Goal: Task Accomplishment & Management: Use online tool/utility

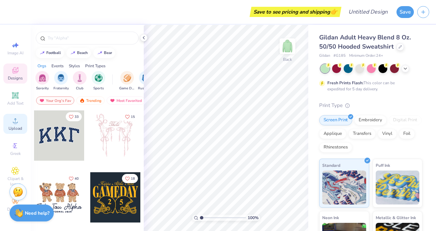
click at [12, 119] on icon at bounding box center [15, 121] width 8 height 8
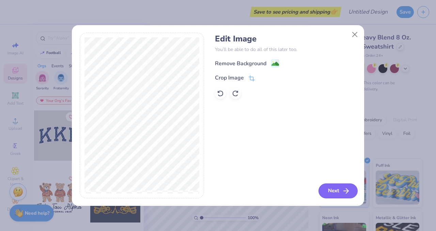
click at [337, 191] on button "Next" at bounding box center [337, 191] width 39 height 15
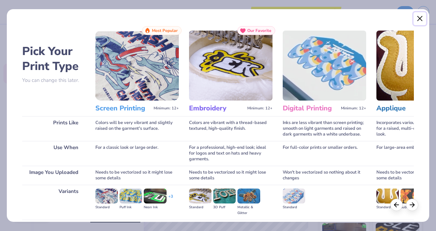
click at [418, 19] on button "Close" at bounding box center [419, 18] width 13 height 13
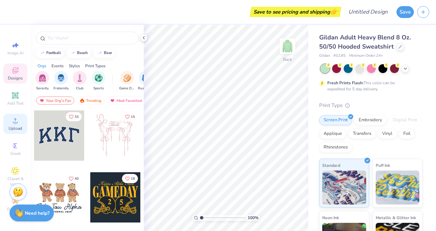
click at [14, 123] on circle at bounding box center [15, 123] width 4 height 4
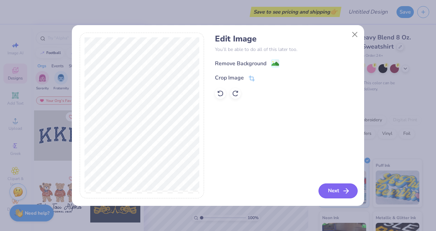
click at [326, 197] on button "Next" at bounding box center [337, 191] width 39 height 15
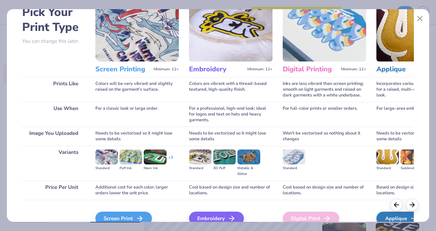
scroll to position [74, 0]
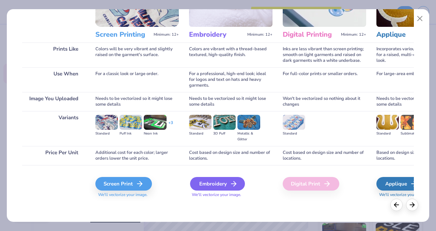
click at [228, 181] on div "Embroidery" at bounding box center [217, 184] width 55 height 14
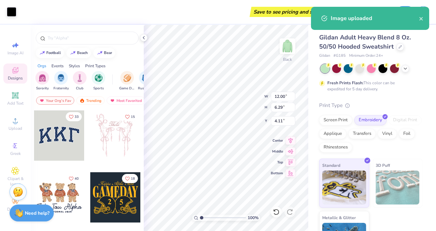
type input "3.34"
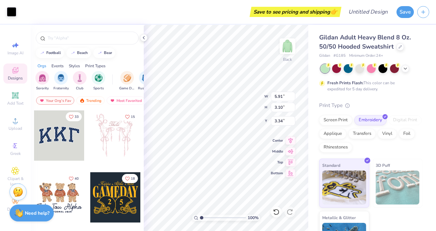
type input "5.91"
type input "3.10"
type input "3.64"
type input "3.35"
type input "3.00"
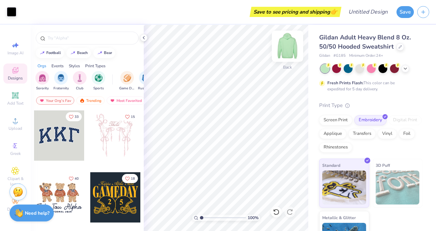
click at [289, 47] on img at bounding box center [287, 46] width 27 height 27
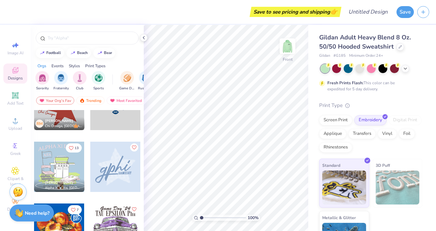
scroll to position [422, 0]
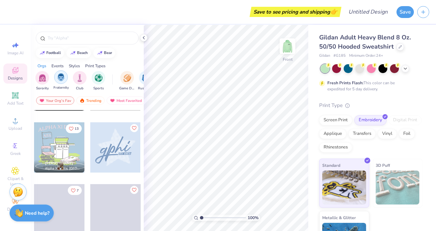
click at [81, 77] on img "filter for Club" at bounding box center [79, 78] width 7 height 8
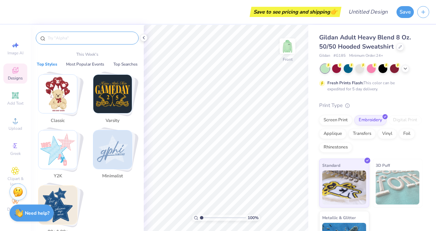
click at [89, 39] on input "text" at bounding box center [90, 38] width 87 height 7
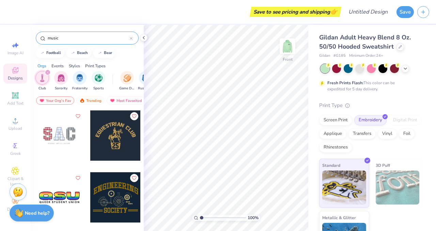
type input "music"
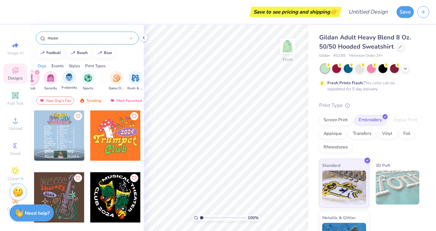
scroll to position [0, 6]
click at [95, 66] on div "Print Types" at bounding box center [95, 66] width 20 height 6
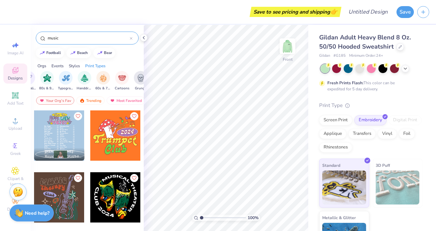
scroll to position [0, 554]
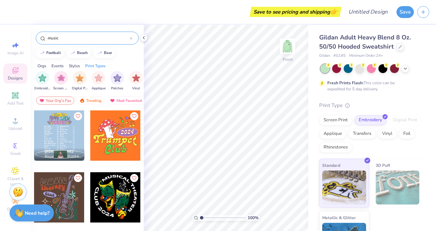
click at [76, 66] on div "Styles" at bounding box center [74, 66] width 11 height 6
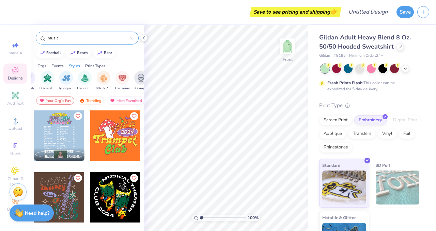
scroll to position [0, 357]
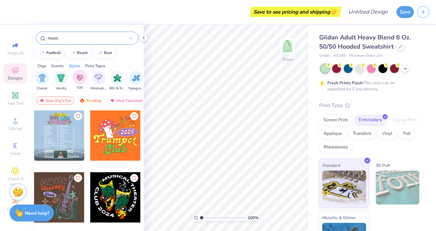
click at [78, 77] on img "filter for Y2K" at bounding box center [79, 78] width 7 height 8
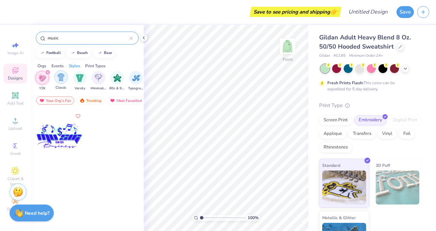
click at [63, 75] on img "filter for Classic" at bounding box center [61, 78] width 8 height 8
click at [66, 35] on input "music" at bounding box center [88, 38] width 83 height 7
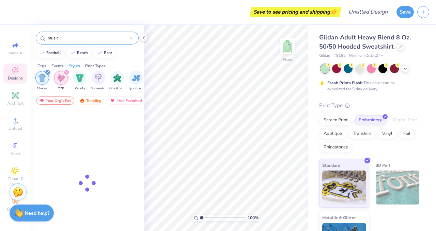
click at [66, 35] on input "music" at bounding box center [88, 38] width 83 height 7
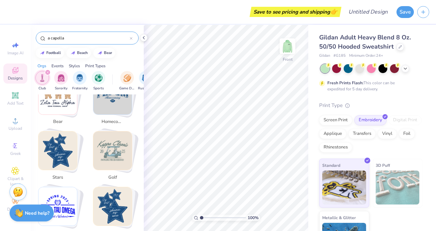
scroll to position [211, 0]
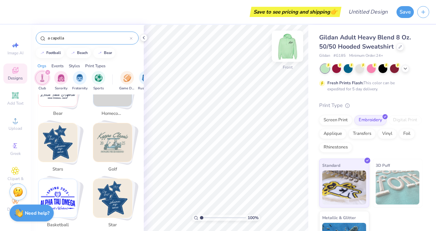
type input "a capella"
click at [283, 48] on img at bounding box center [287, 46] width 27 height 27
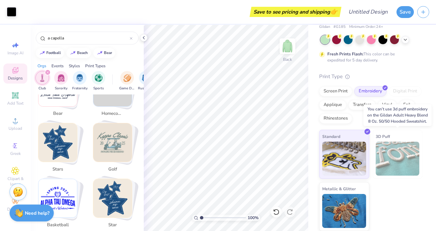
scroll to position [0, 0]
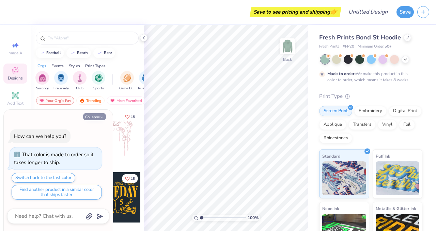
click at [100, 116] on icon "button" at bounding box center [102, 117] width 4 height 4
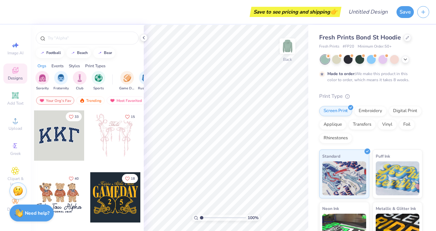
click at [18, 192] on img at bounding box center [18, 191] width 10 height 10
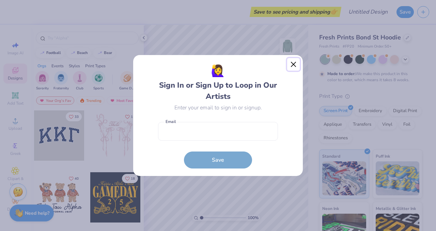
click at [291, 60] on button "Close" at bounding box center [293, 64] width 13 height 13
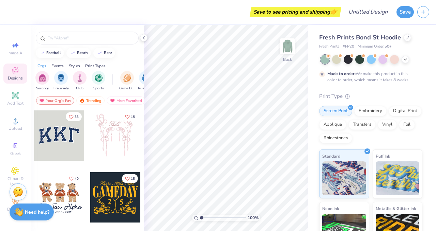
click at [44, 212] on strong "Need help?" at bounding box center [37, 212] width 25 height 6
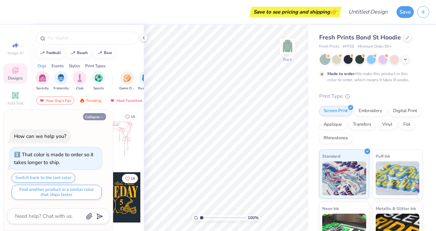
click at [102, 116] on icon "button" at bounding box center [102, 117] width 4 height 4
type textarea "x"
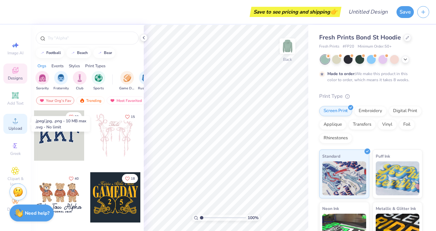
click at [16, 124] on circle at bounding box center [15, 123] width 4 height 4
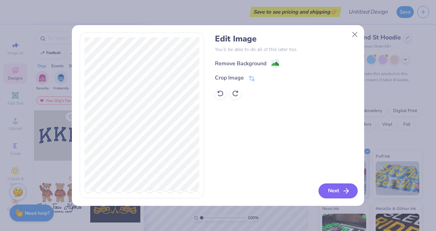
click at [329, 191] on button "Next" at bounding box center [337, 191] width 39 height 15
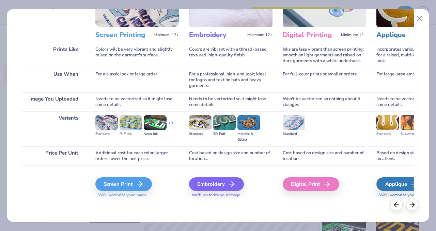
scroll to position [74, 0]
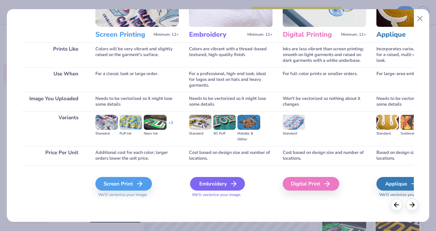
click at [220, 180] on div "Embroidery" at bounding box center [217, 184] width 55 height 14
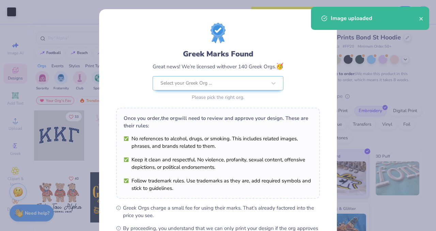
click at [258, 114] on body "Art colors Save to see pricing and shipping 👉 Design Title Save Image AI Design…" at bounding box center [218, 115] width 436 height 231
click at [418, 15] on div "Image uploaded" at bounding box center [375, 18] width 88 height 8
click at [419, 18] on icon "close" at bounding box center [420, 18] width 3 height 3
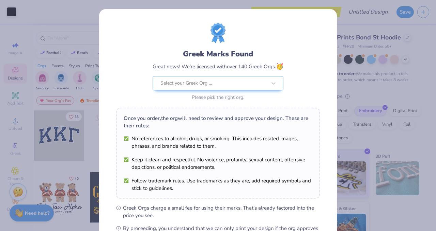
scroll to position [87, 0]
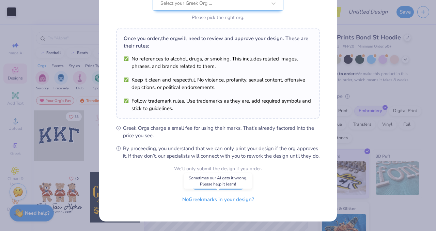
click at [225, 200] on button "No Greek marks in your design?" at bounding box center [217, 200] width 83 height 14
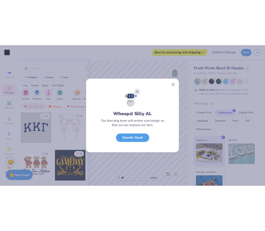
scroll to position [0, 0]
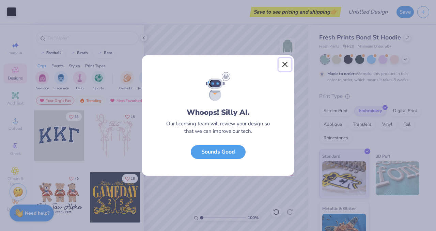
click at [288, 61] on button "Close" at bounding box center [284, 64] width 13 height 13
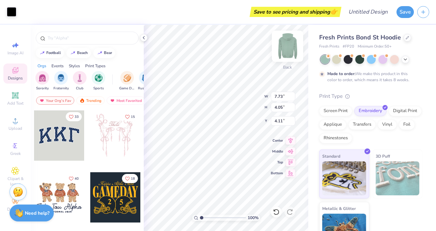
type input "7.73"
type input "4.05"
type input "6.97"
type input "3.65"
type input "3.60"
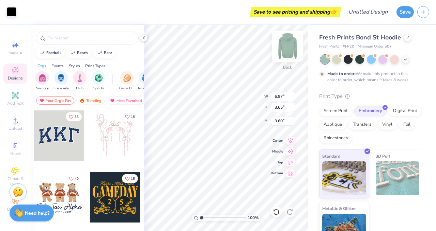
type input "5.89"
type input "3.09"
type input "3.00"
